Goal: Information Seeking & Learning: Learn about a topic

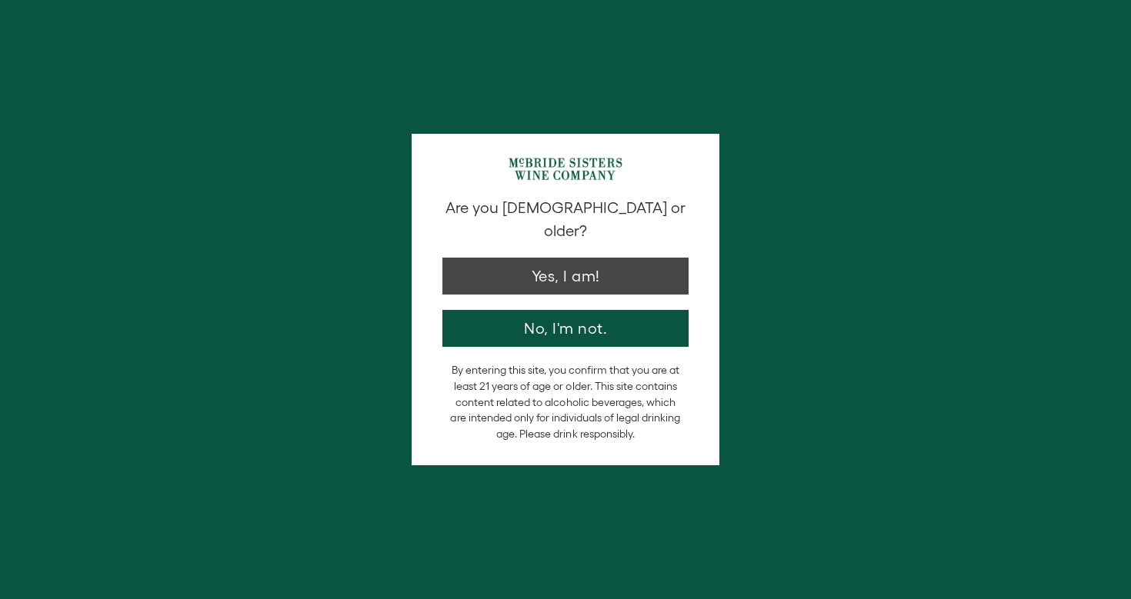
click at [592, 263] on button "Yes, I am!" at bounding box center [565, 276] width 246 height 37
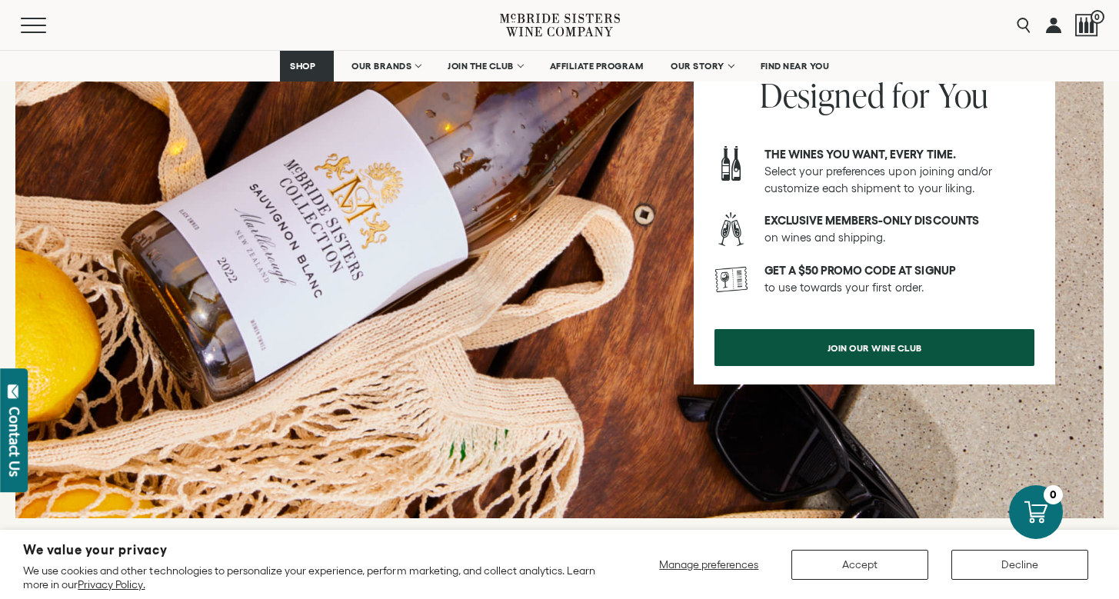
scroll to position [931, 0]
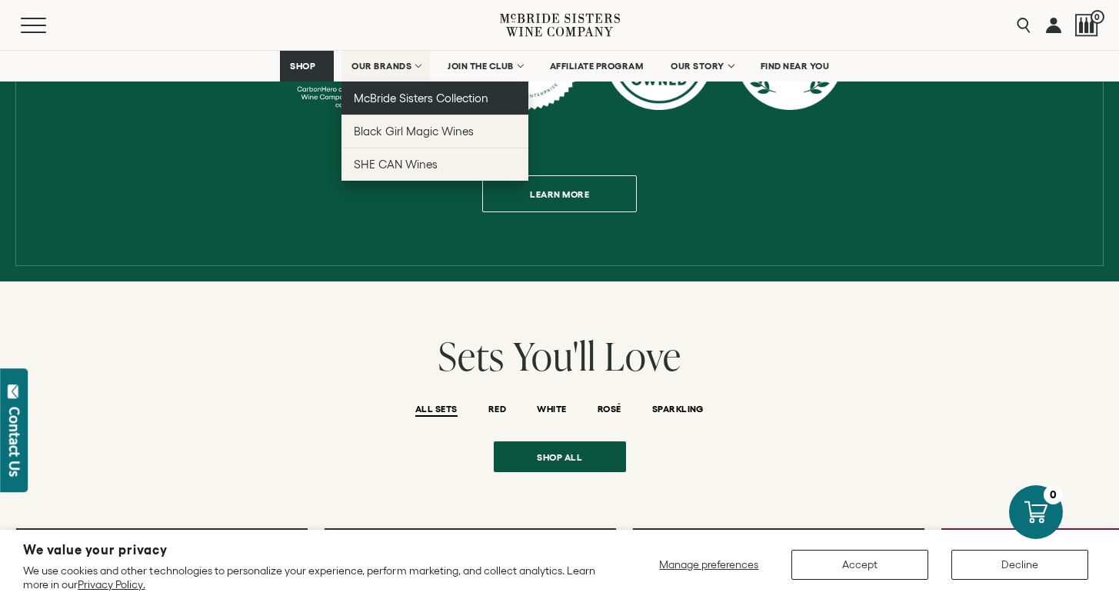
click at [396, 104] on span "McBride Sisters Collection" at bounding box center [421, 98] width 135 height 13
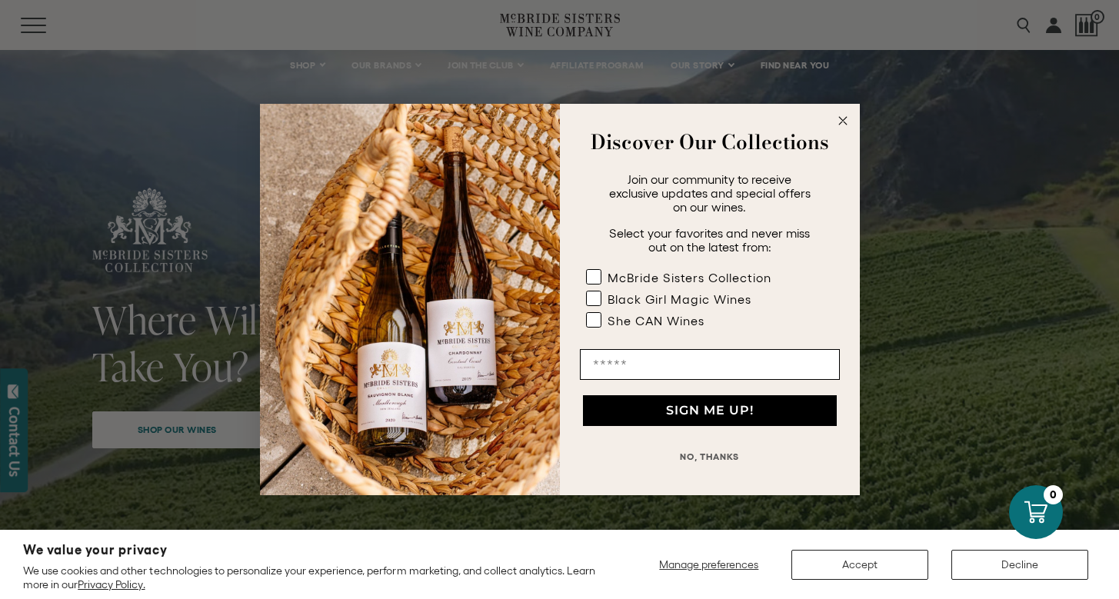
click at [842, 123] on circle "Close dialog" at bounding box center [843, 121] width 18 height 18
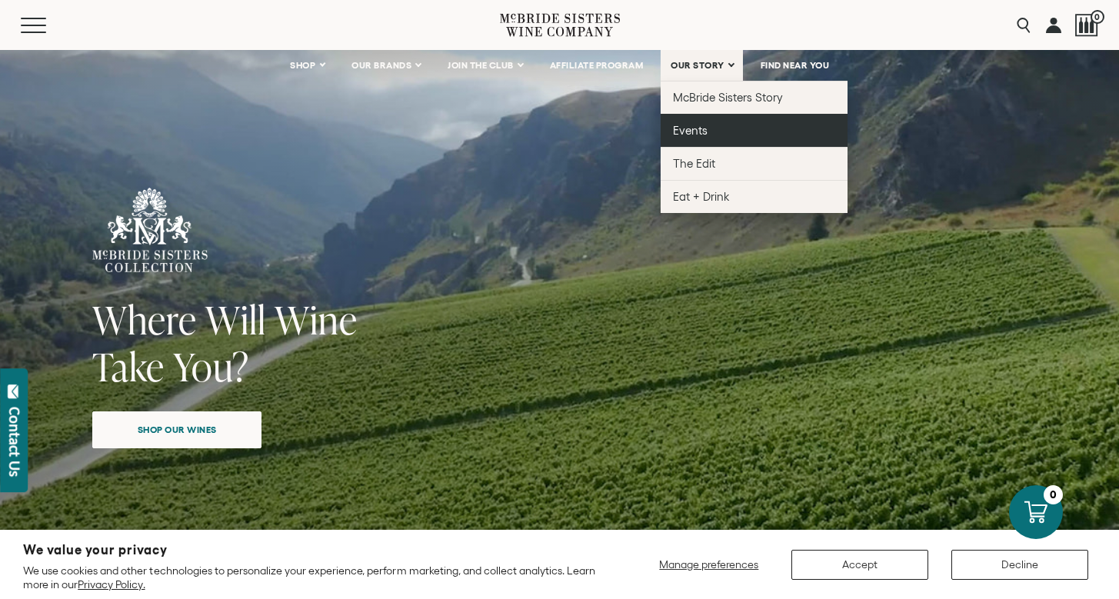
click at [708, 119] on link "Events" at bounding box center [754, 130] width 187 height 33
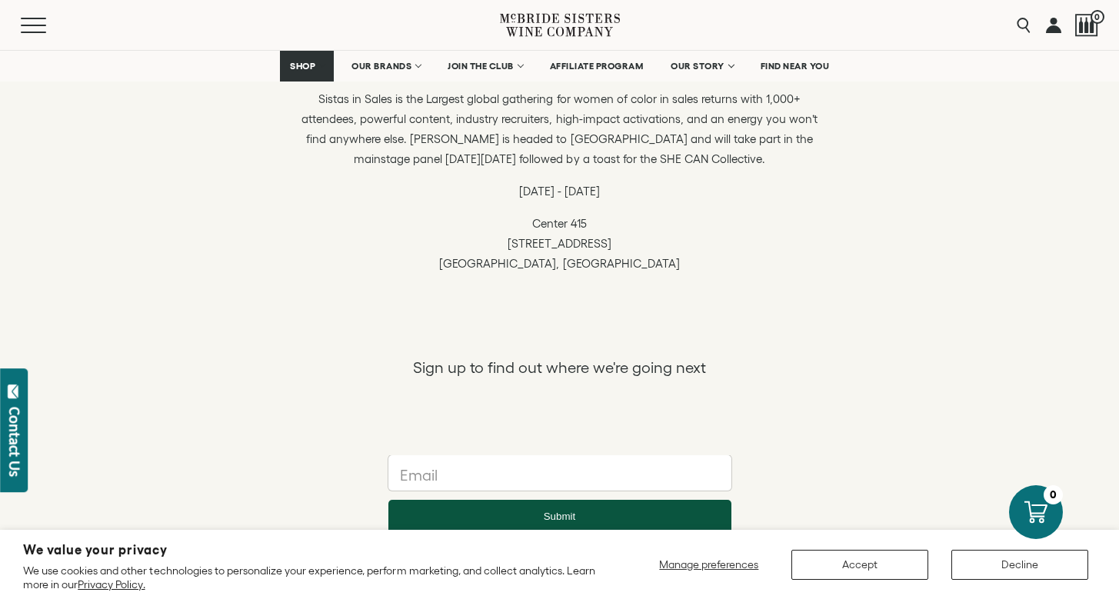
scroll to position [1063, 0]
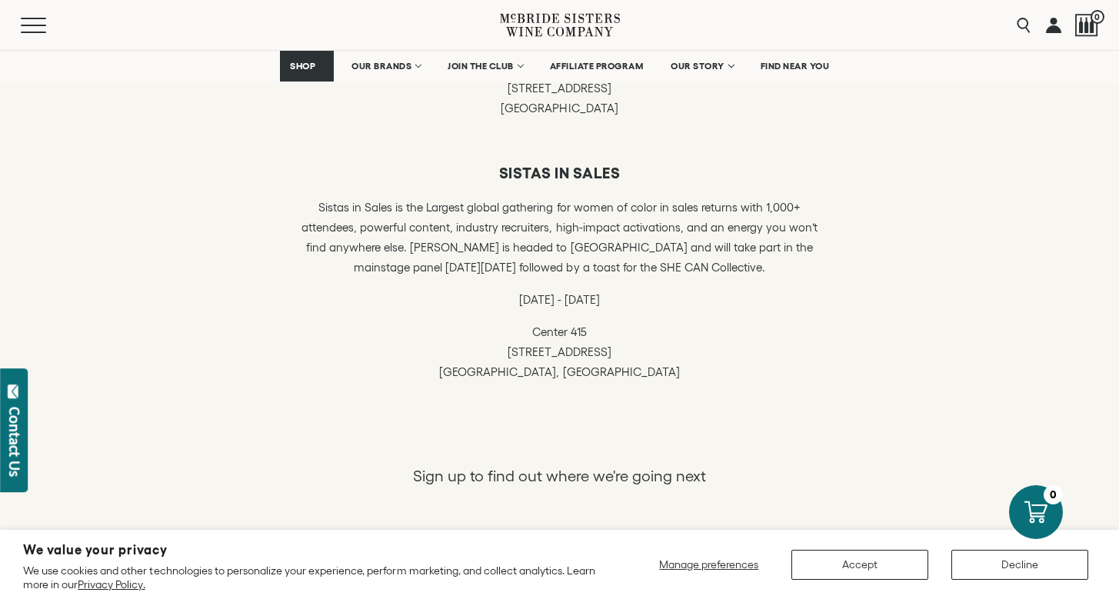
click at [549, 378] on p "Center 415 415 5th Ave Midtown, NYC" at bounding box center [560, 352] width 531 height 60
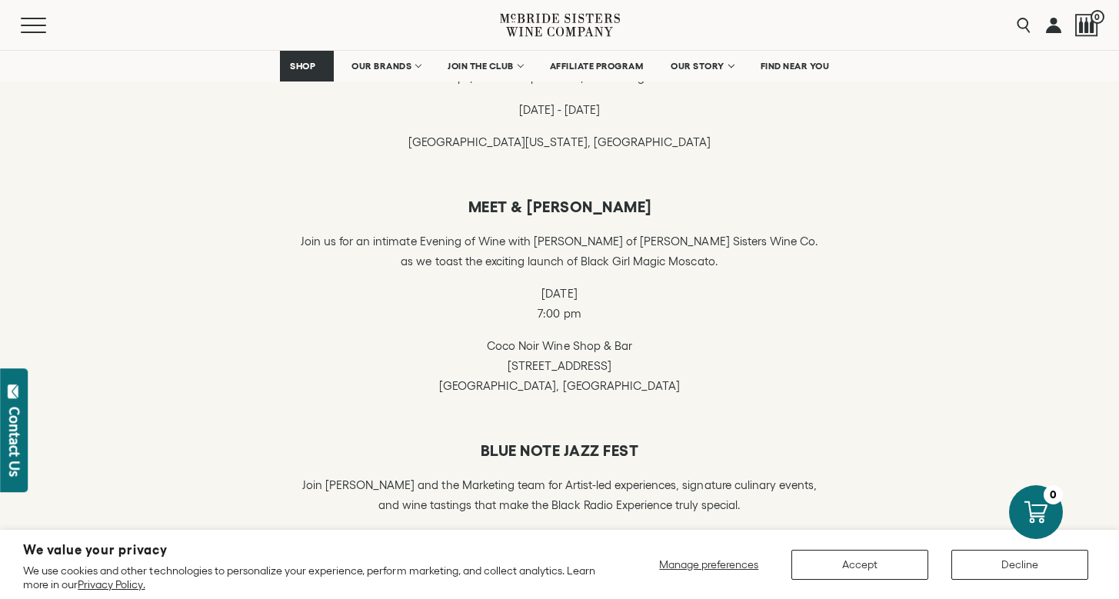
scroll to position [112, 0]
